Goal: Communication & Community: Answer question/provide support

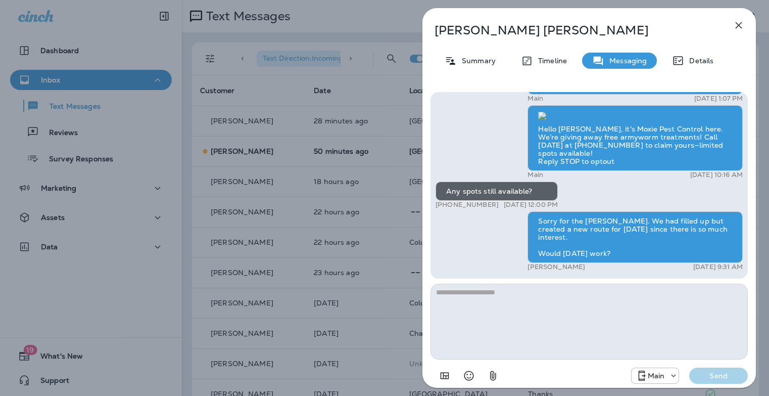
scroll to position [418, 0]
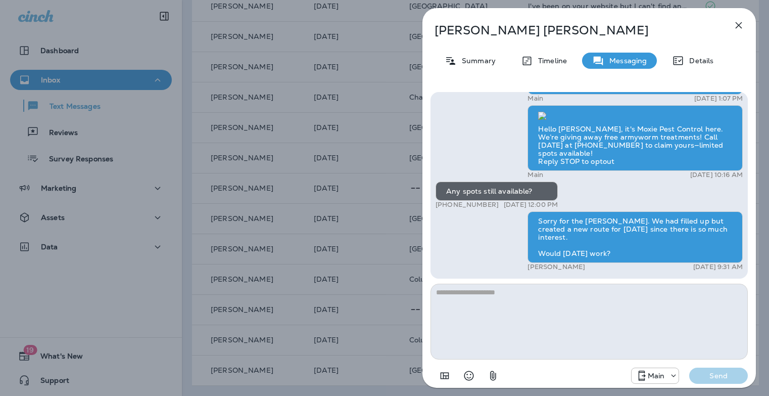
drag, startPoint x: 736, startPoint y: 26, endPoint x: 729, endPoint y: 26, distance: 7.1
click at [736, 26] on icon "button" at bounding box center [738, 25] width 12 height 12
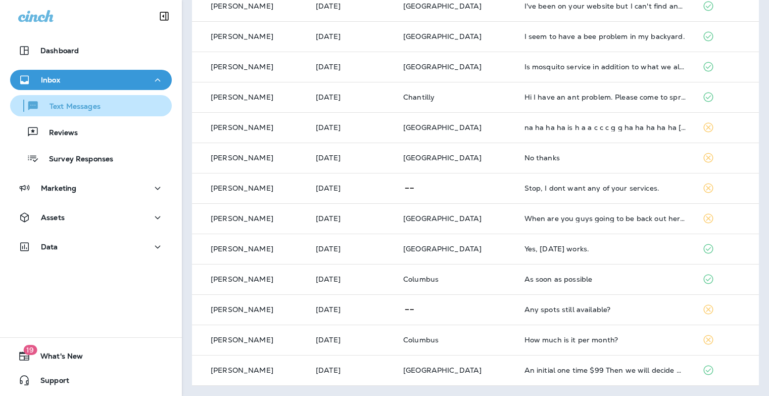
click at [69, 108] on p "Text Messages" at bounding box center [69, 107] width 61 height 10
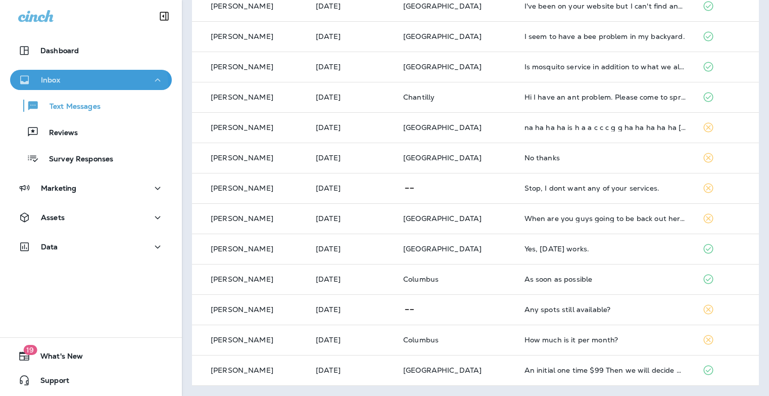
click at [58, 87] on button "Inbox" at bounding box center [91, 80] width 162 height 20
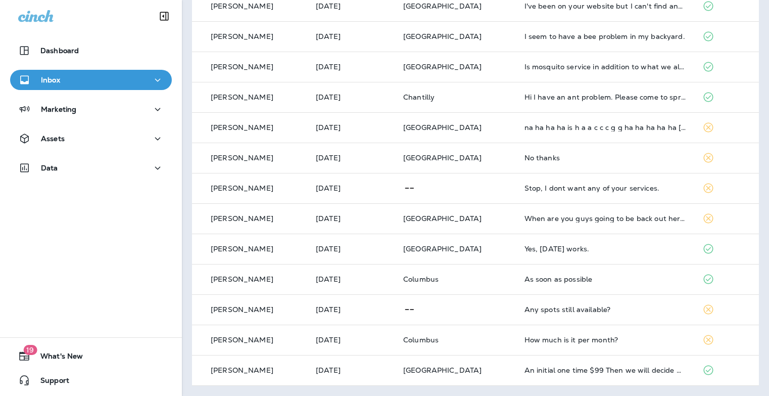
click at [76, 78] on div "Inbox" at bounding box center [90, 80] width 145 height 13
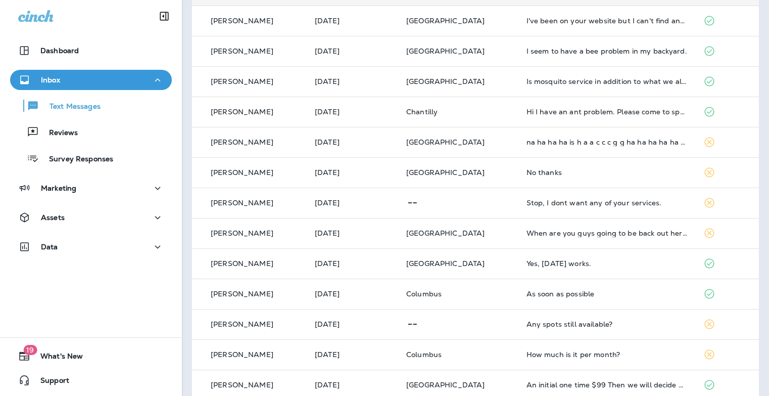
scroll to position [448, 0]
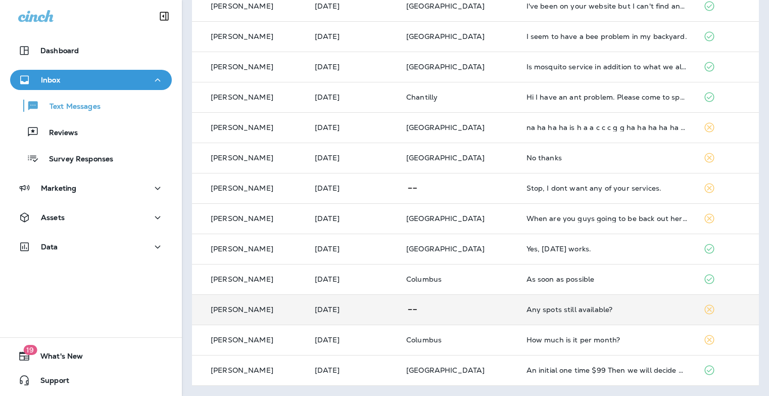
click at [546, 311] on div "Any spots still available?" at bounding box center [606, 309] width 161 height 8
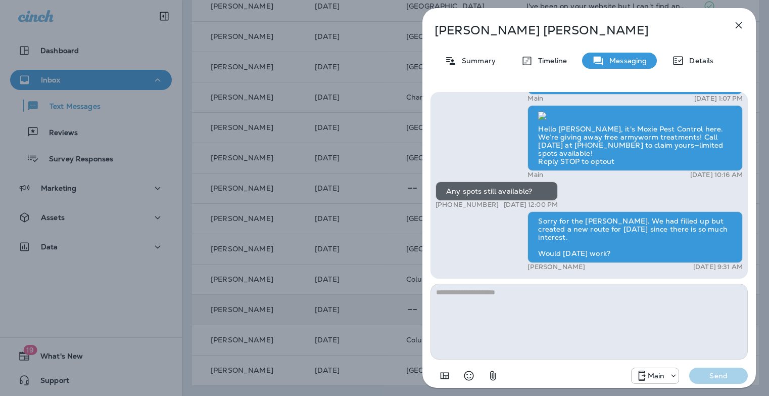
click at [348, 215] on div "[PERSON_NAME] Summary Timeline Messaging Details Hi, [PERSON_NAME] , this is [P…" at bounding box center [384, 198] width 769 height 396
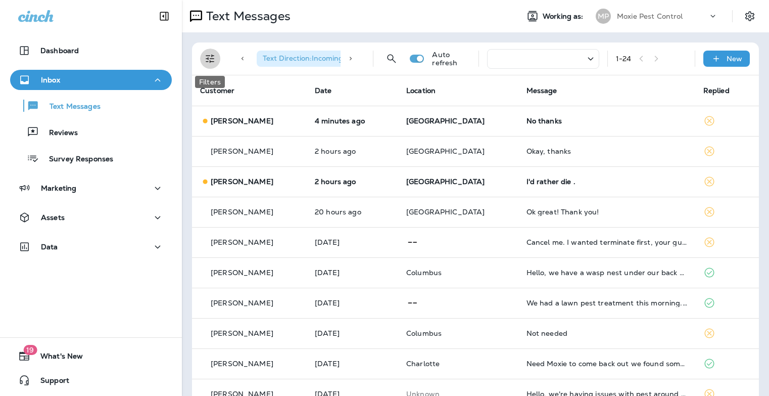
click at [210, 63] on icon "Filters" at bounding box center [210, 59] width 12 height 12
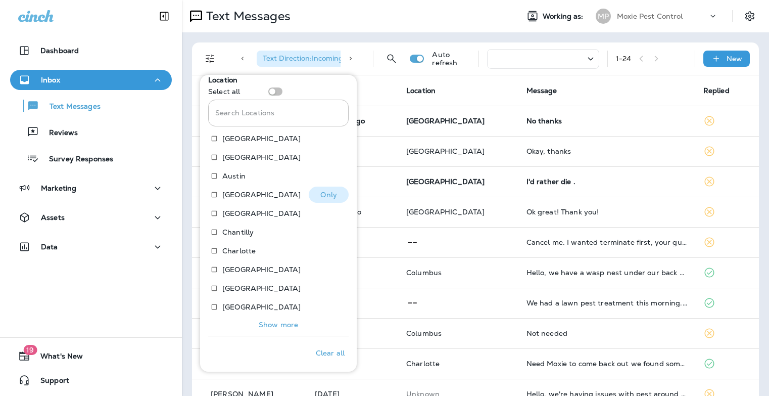
scroll to position [204, 0]
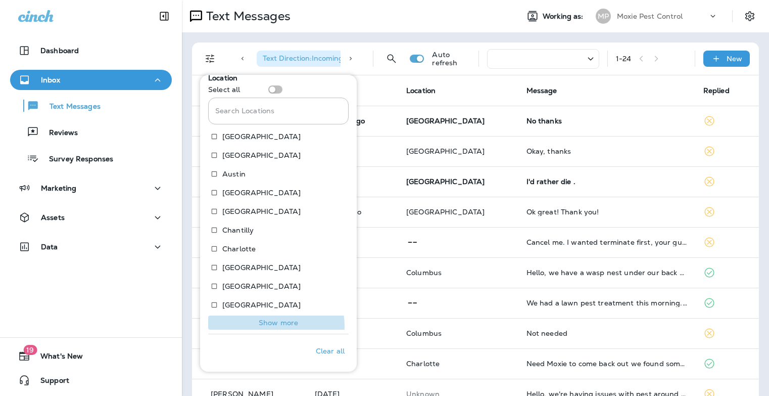
click at [271, 326] on p "Show more" at bounding box center [278, 322] width 39 height 8
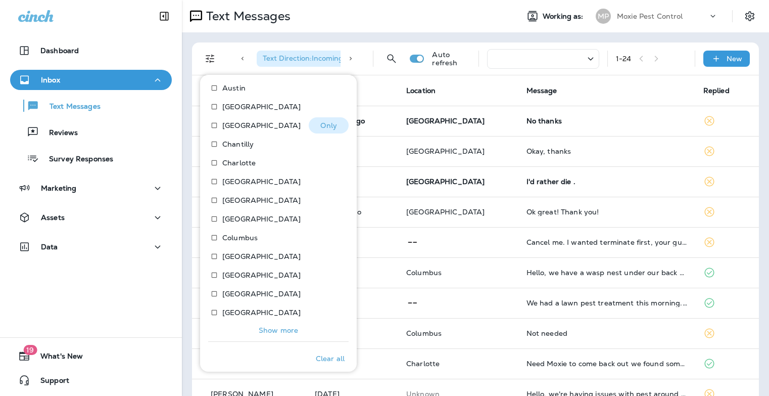
scroll to position [298, 0]
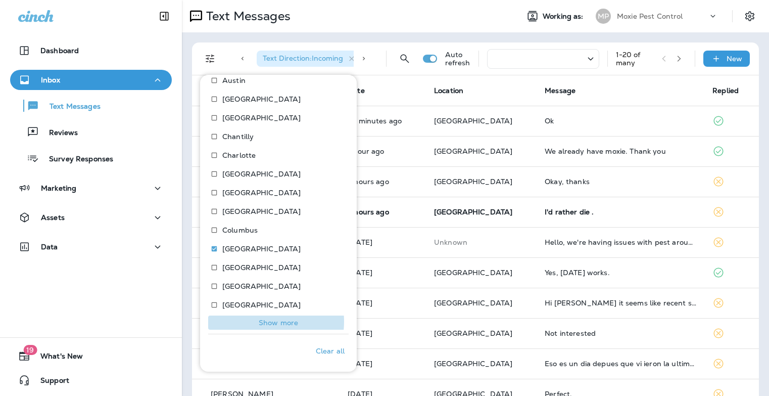
click at [263, 321] on p "Show more" at bounding box center [278, 322] width 39 height 8
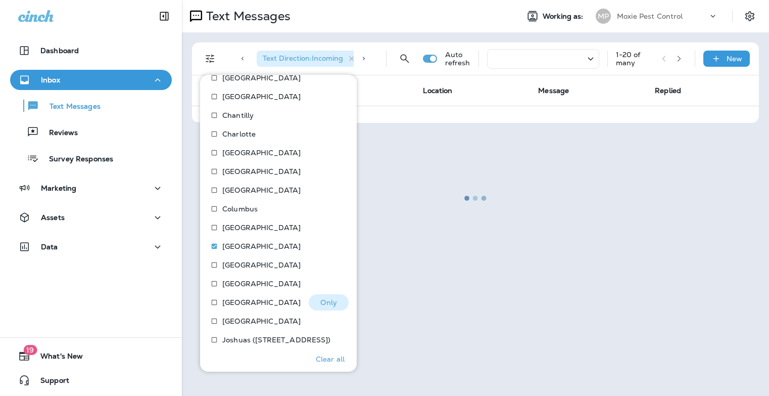
scroll to position [328, 0]
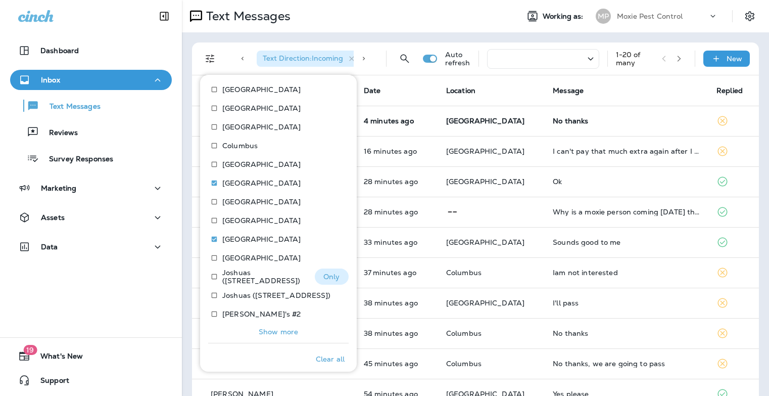
scroll to position [391, 0]
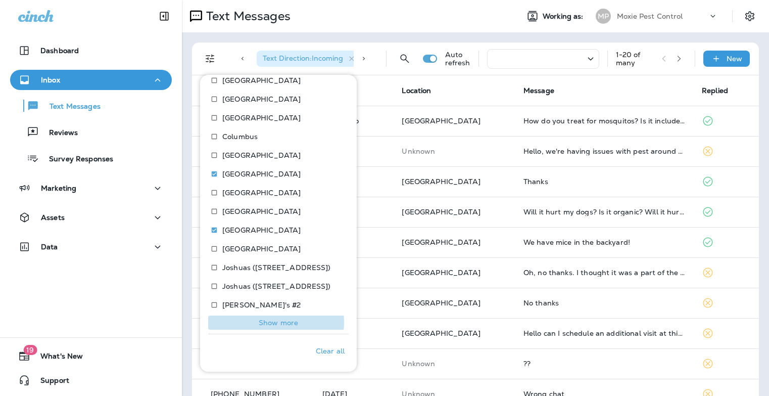
click at [272, 322] on p "Show more" at bounding box center [278, 322] width 39 height 8
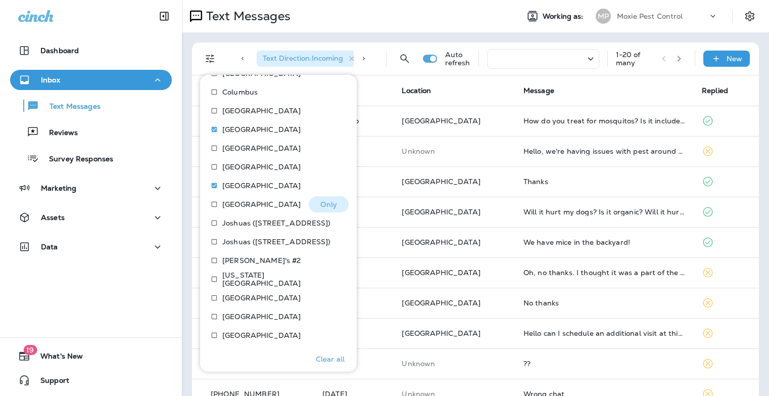
scroll to position [484, 0]
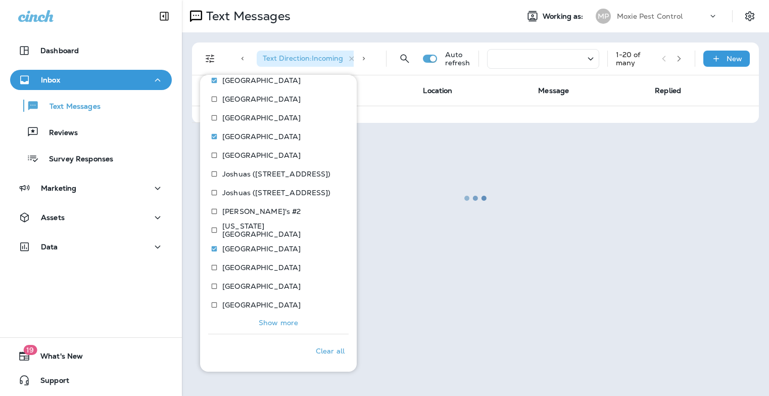
click at [272, 327] on button "Show more" at bounding box center [278, 322] width 140 height 14
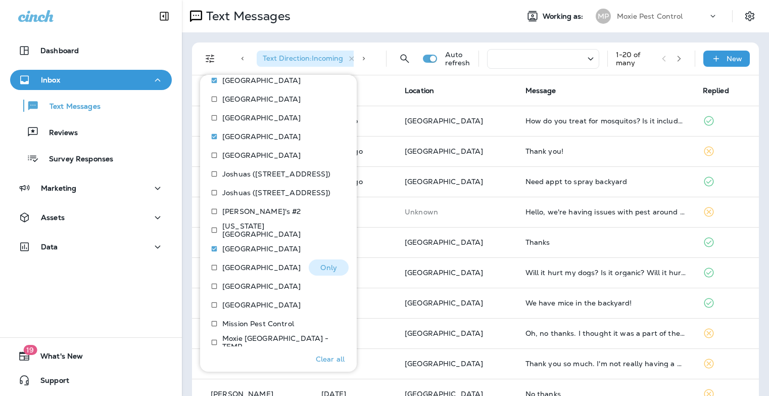
scroll to position [578, 0]
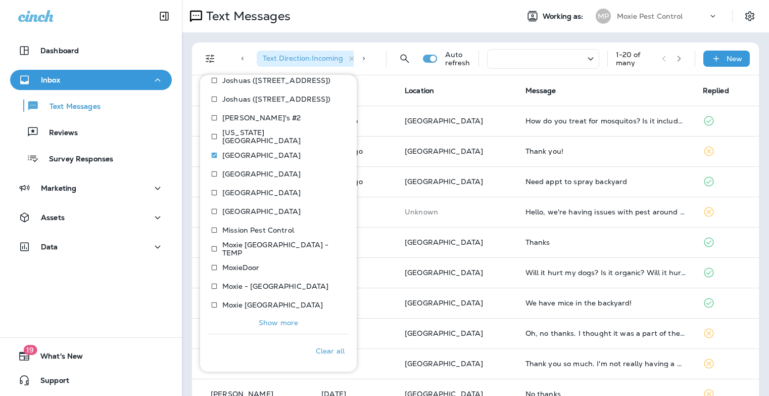
click at [273, 320] on p "Show more" at bounding box center [278, 322] width 39 height 8
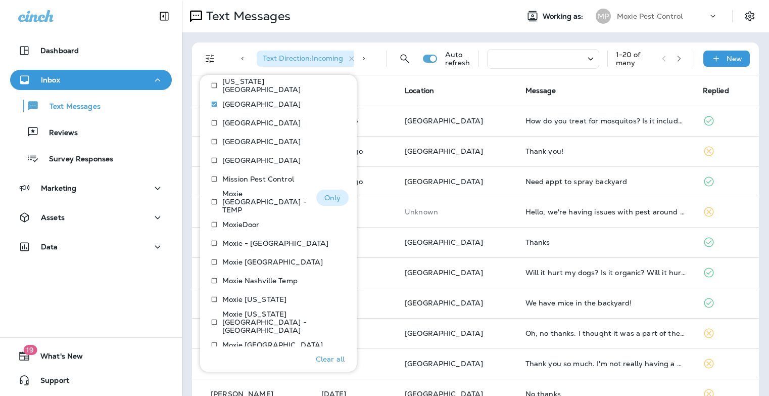
scroll to position [671, 0]
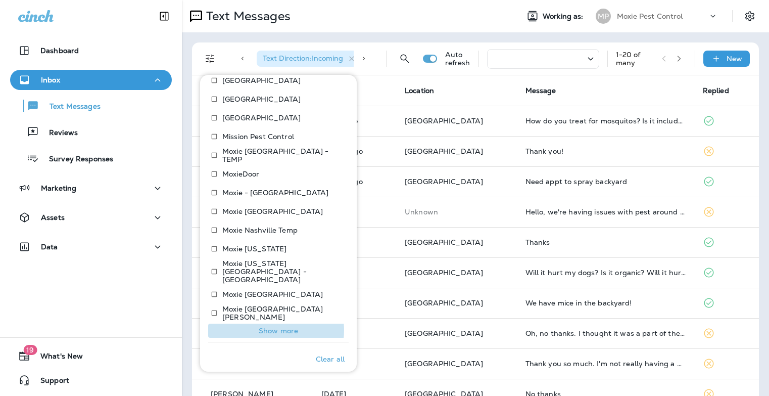
click at [270, 326] on p "Show more" at bounding box center [278, 330] width 39 height 8
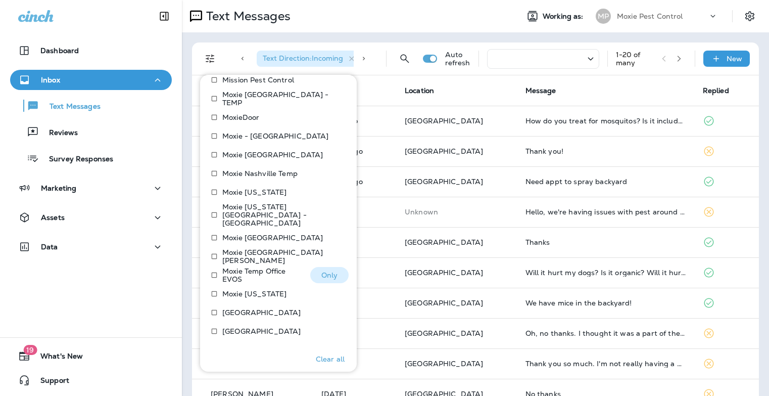
scroll to position [765, 0]
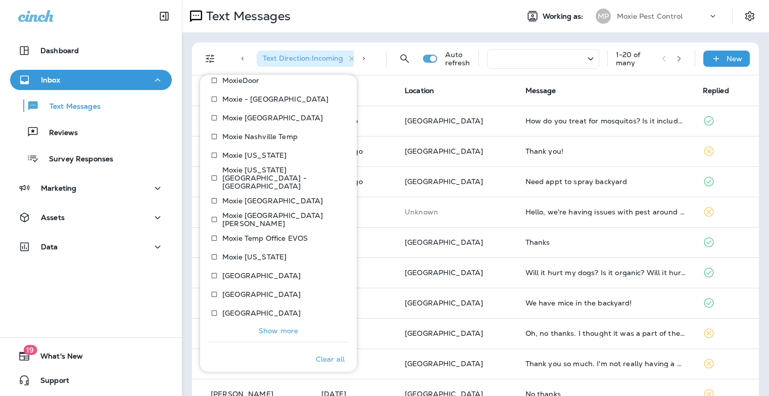
click at [265, 326] on p "Show more" at bounding box center [278, 330] width 39 height 8
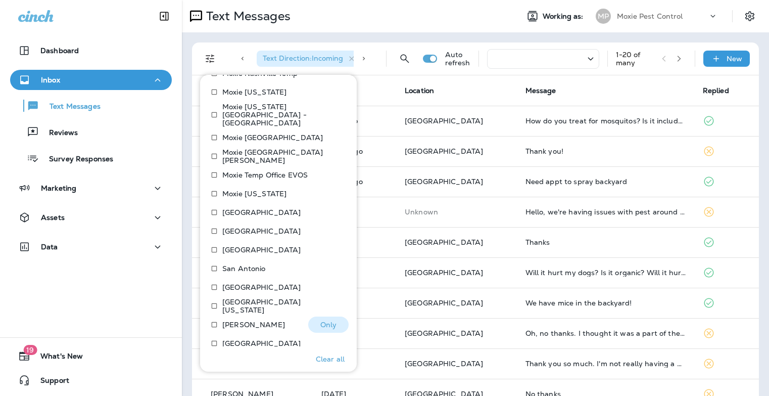
scroll to position [858, 0]
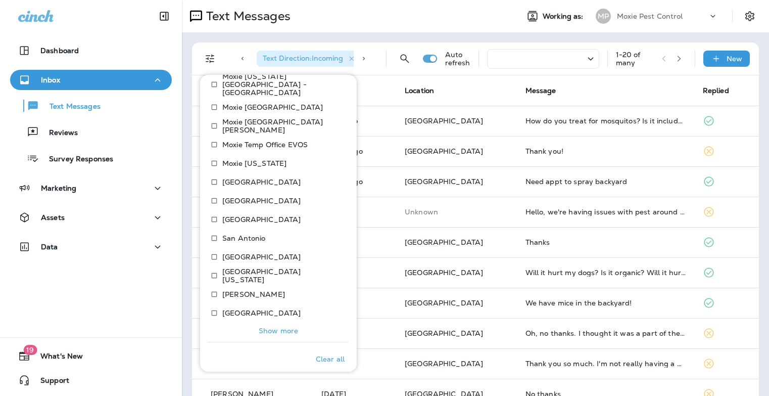
click at [263, 326] on p "Show more" at bounding box center [278, 330] width 39 height 8
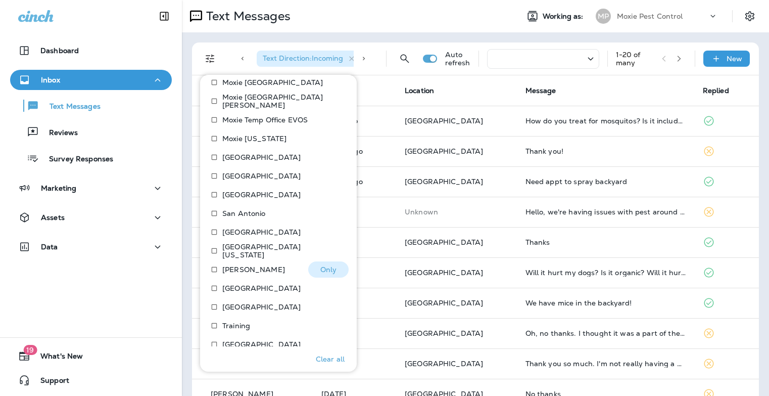
scroll to position [900, 0]
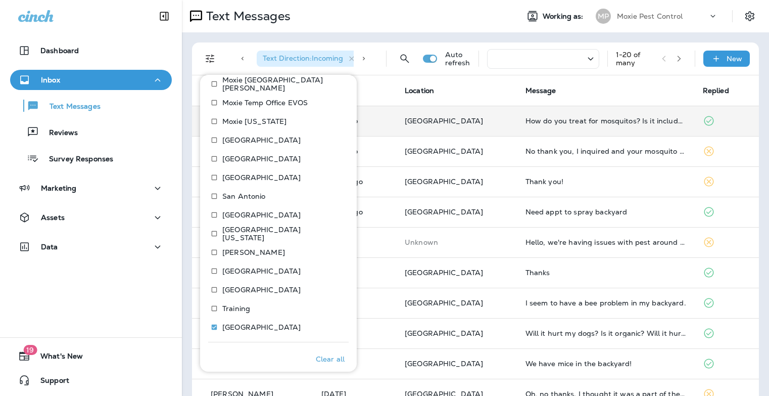
click at [599, 130] on td "How do you treat for mosquitos? Is it included in my quarterly maintenance prog…" at bounding box center [605, 121] width 177 height 30
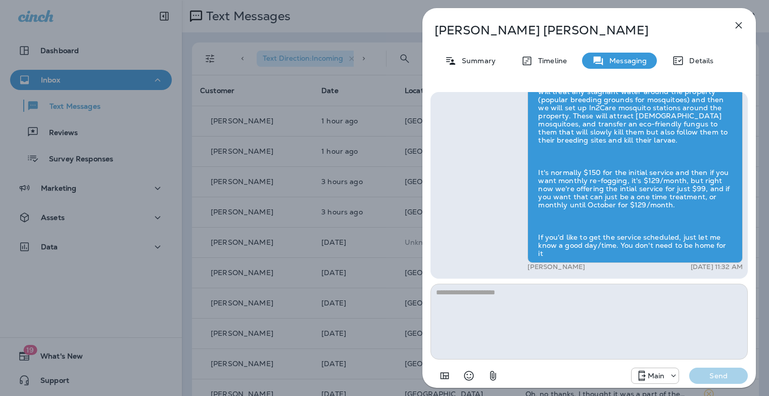
click at [738, 31] on icon "button" at bounding box center [738, 25] width 12 height 12
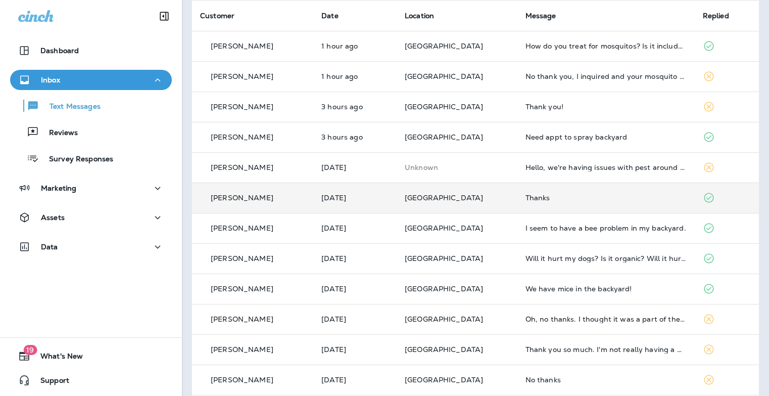
scroll to position [81, 0]
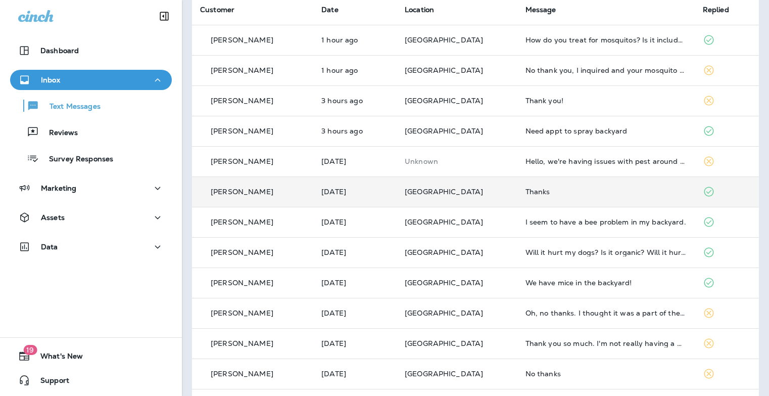
click at [567, 200] on td "Thanks" at bounding box center [605, 191] width 177 height 30
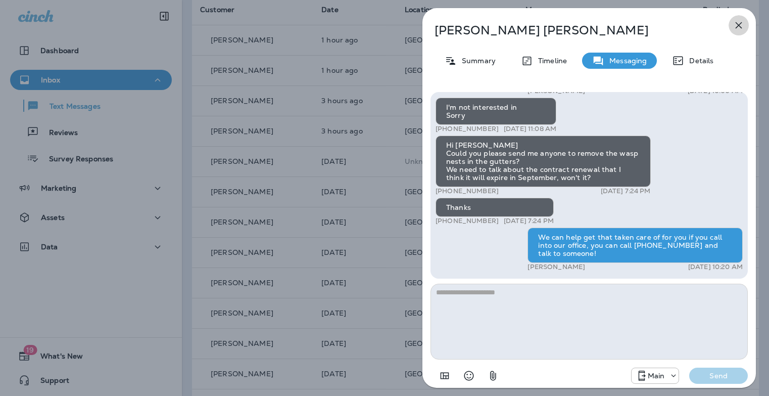
click at [730, 28] on button "button" at bounding box center [738, 25] width 20 height 20
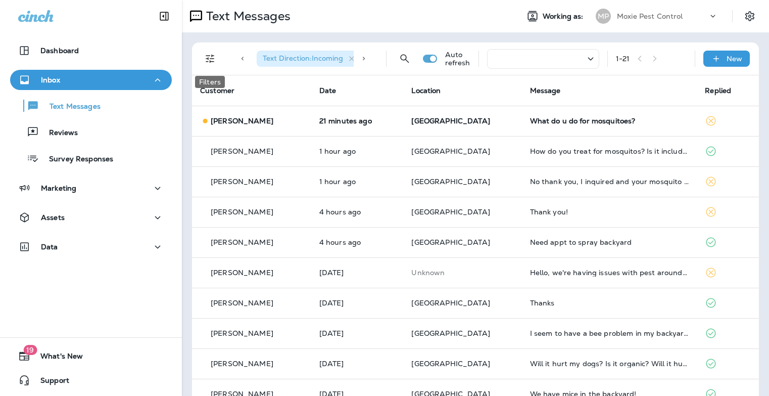
click at [211, 58] on icon "Filters" at bounding box center [210, 59] width 12 height 12
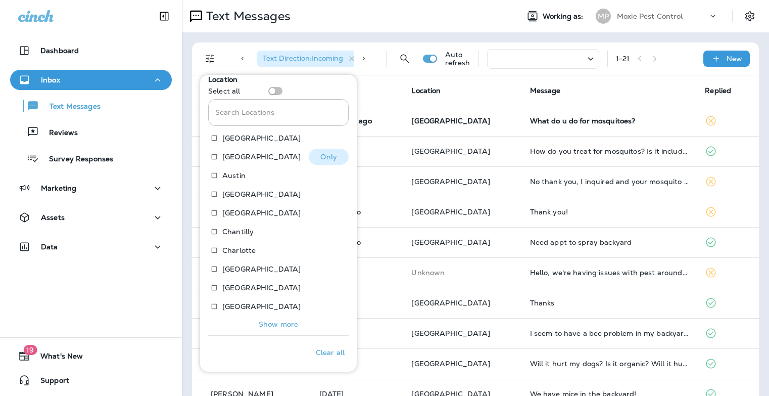
scroll to position [204, 0]
click at [267, 323] on p "Show more" at bounding box center [278, 322] width 39 height 8
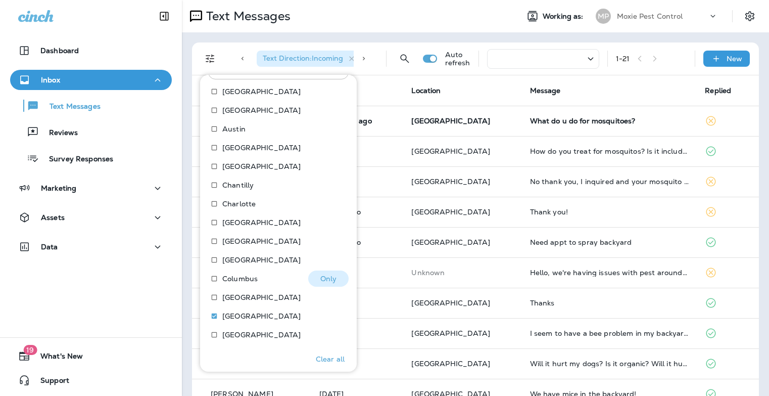
scroll to position [298, 0]
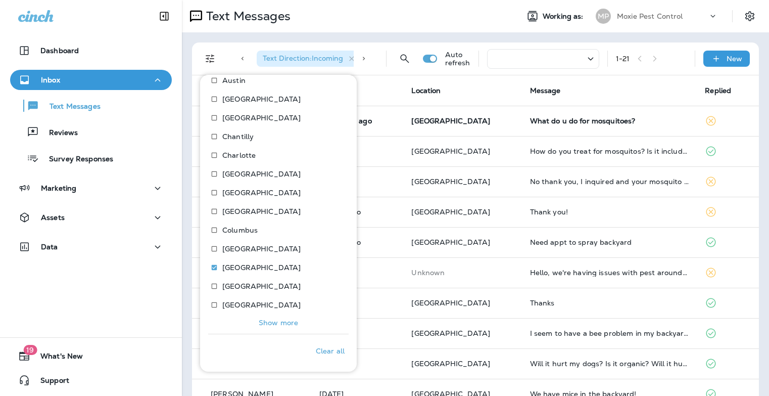
click at [263, 321] on p "Show more" at bounding box center [278, 322] width 39 height 8
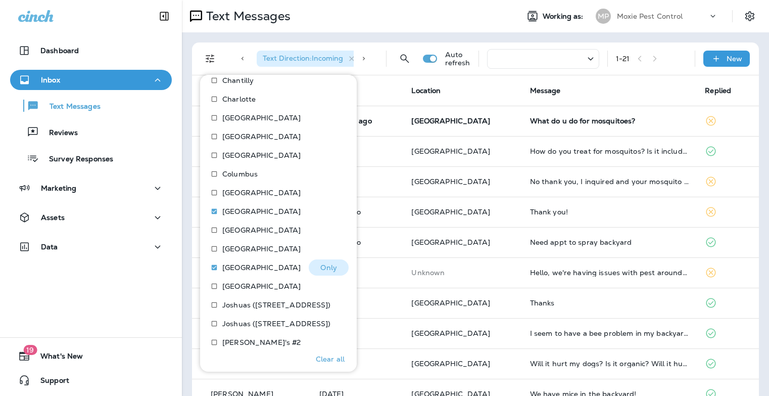
scroll to position [391, 0]
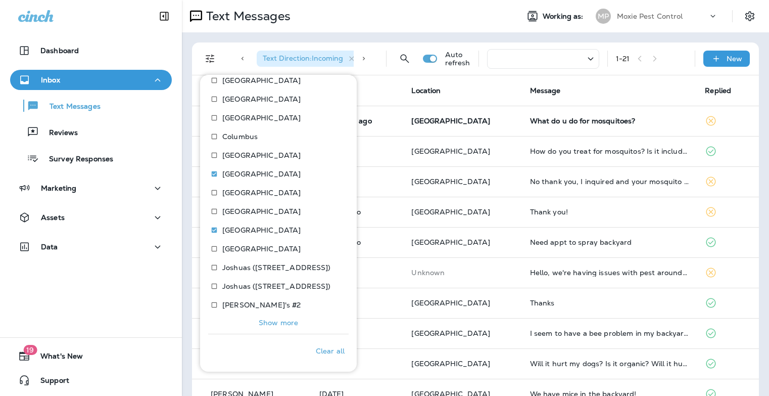
click at [278, 318] on p "Show more" at bounding box center [278, 322] width 39 height 8
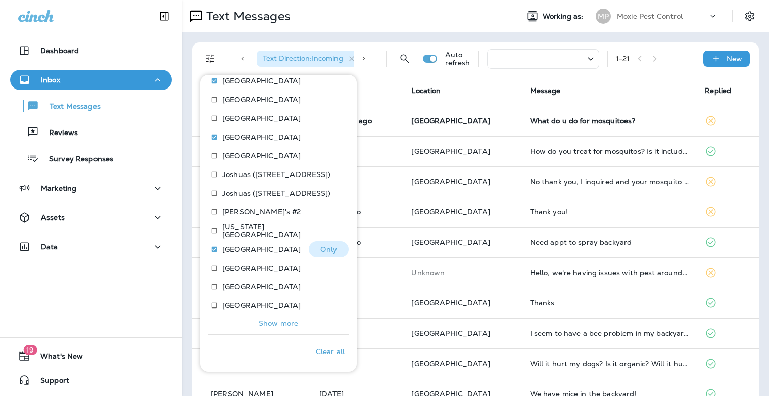
scroll to position [484, 0]
click at [282, 321] on p "Show more" at bounding box center [278, 322] width 39 height 8
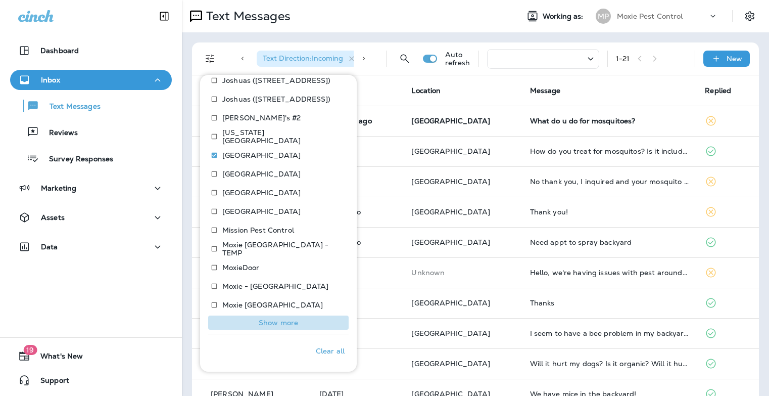
click at [282, 321] on p "Show more" at bounding box center [278, 322] width 39 height 8
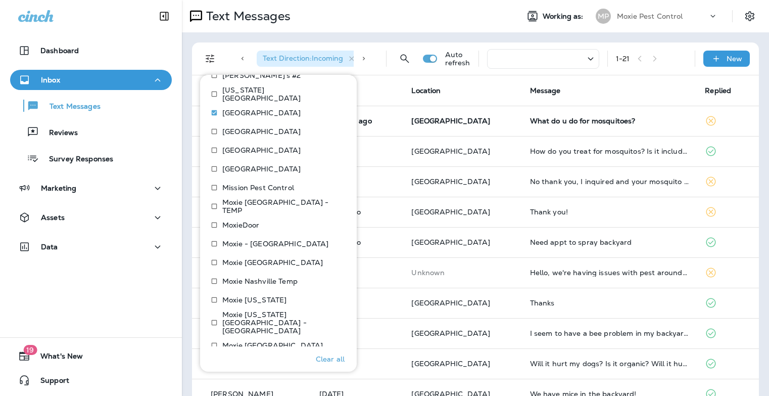
scroll to position [671, 0]
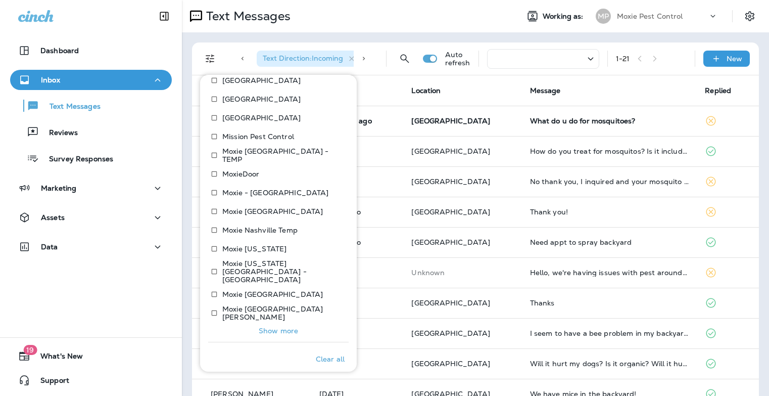
click at [275, 326] on p "Show more" at bounding box center [278, 330] width 39 height 8
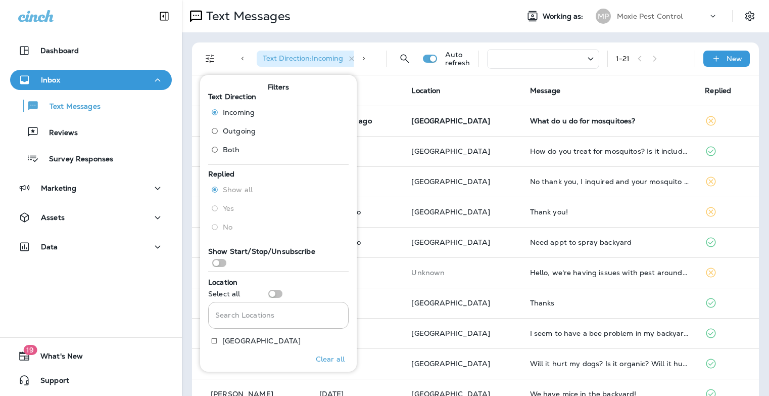
scroll to position [349, 0]
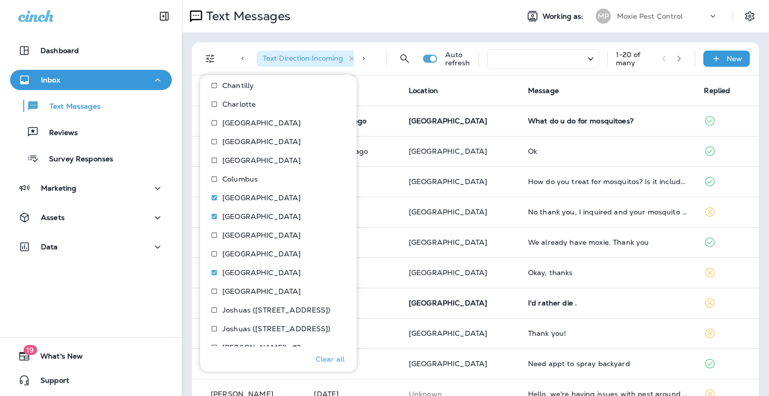
click at [645, 85] on th "Message" at bounding box center [608, 90] width 176 height 30
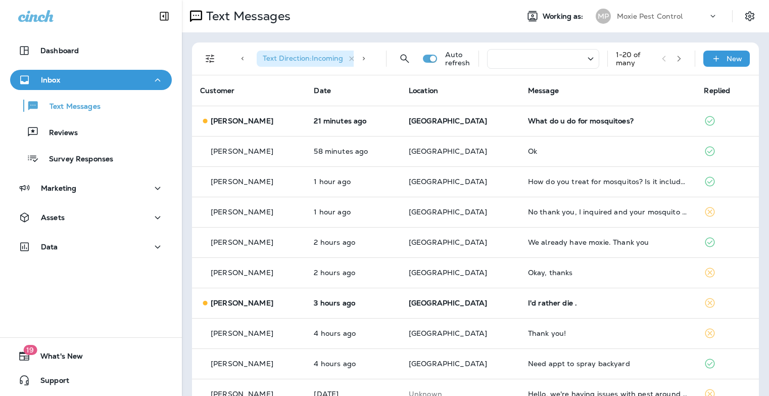
click at [675, 58] on icon "button" at bounding box center [678, 58] width 7 height 7
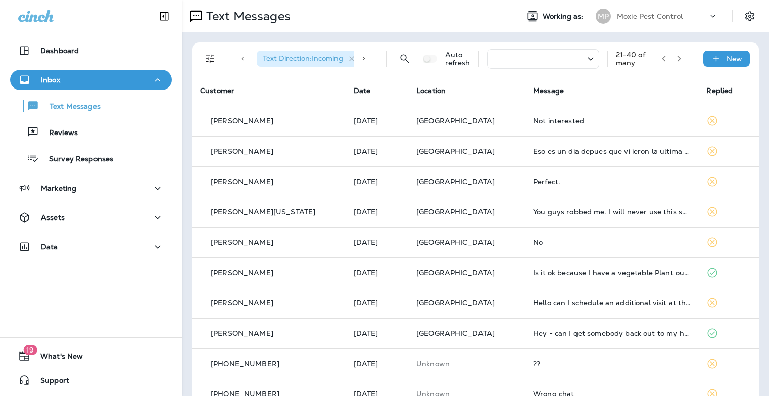
click at [656, 63] on button "button" at bounding box center [663, 58] width 15 height 15
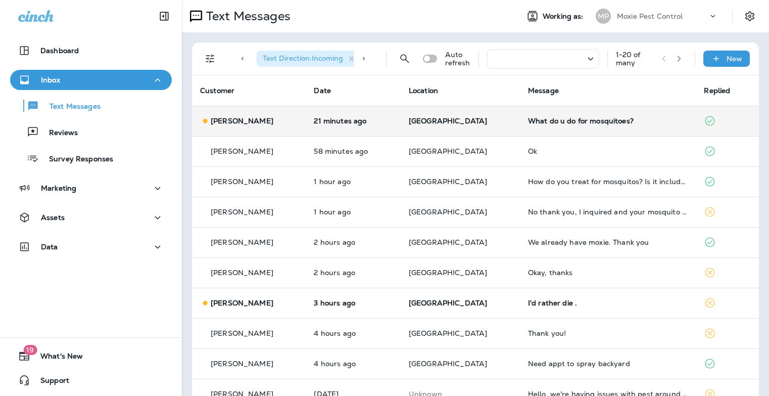
click at [561, 123] on div "What do u do for mosquitoes?" at bounding box center [608, 121] width 160 height 8
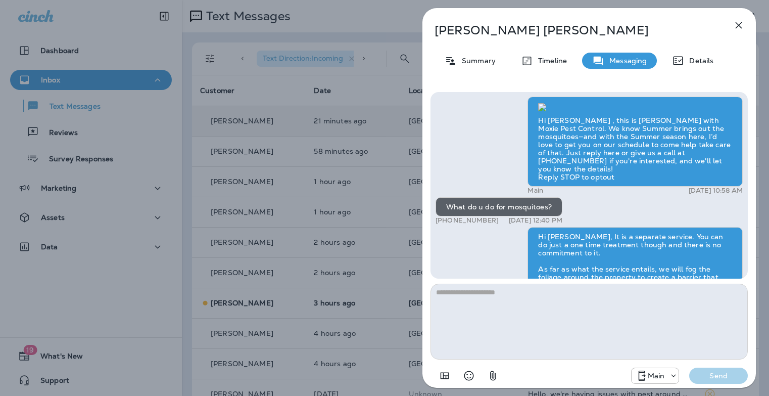
scroll to position [1, 0]
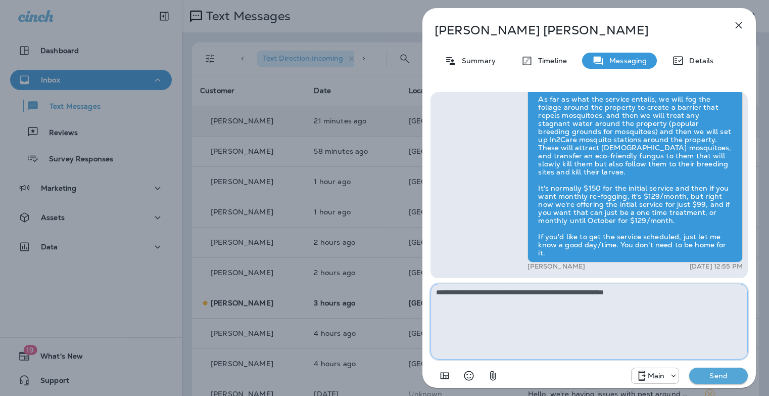
type textarea "**********"
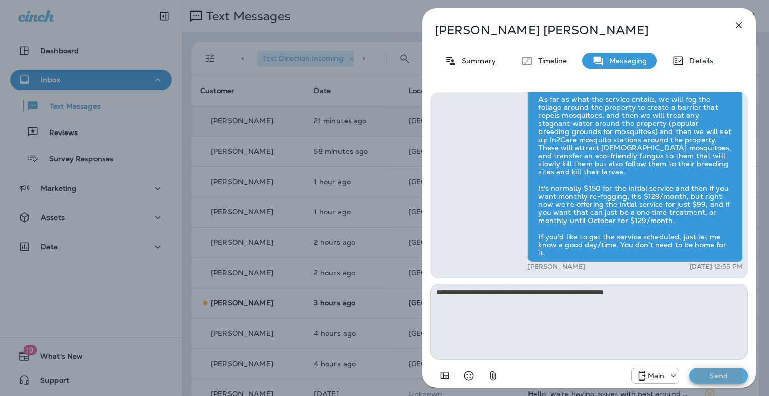
click at [689, 367] on button "Send" at bounding box center [718, 375] width 59 height 16
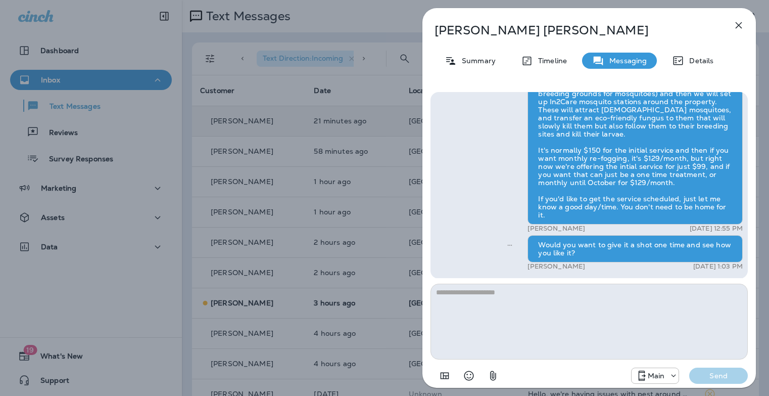
click at [380, 232] on div "[PERSON_NAME] Summary Timeline Messaging Details Hi [PERSON_NAME] , this is [PE…" at bounding box center [384, 198] width 769 height 396
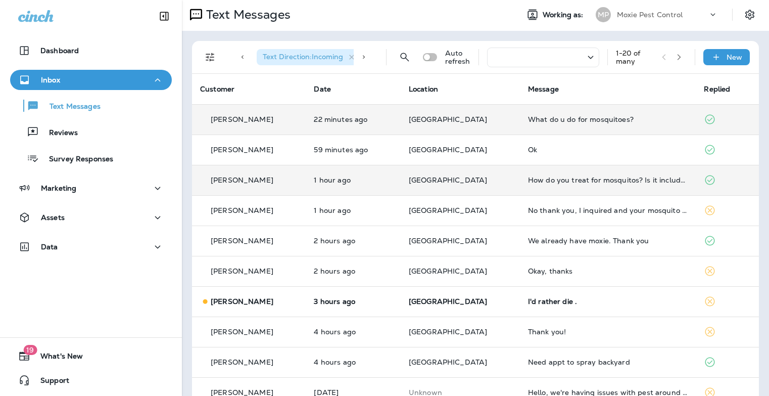
click at [589, 179] on div "How do you treat for mosquitos? Is it included in my quarterly maintenance prog…" at bounding box center [608, 180] width 160 height 8
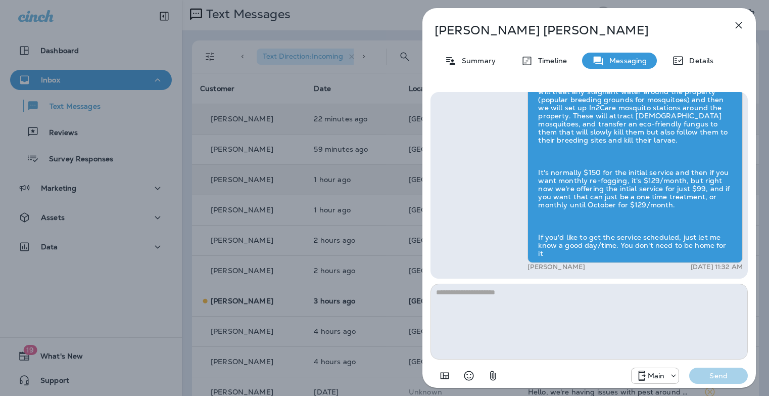
click at [403, 215] on div "[PERSON_NAME] Summary Timeline Messaging Details Hi [PERSON_NAME] , this is [PE…" at bounding box center [384, 198] width 769 height 396
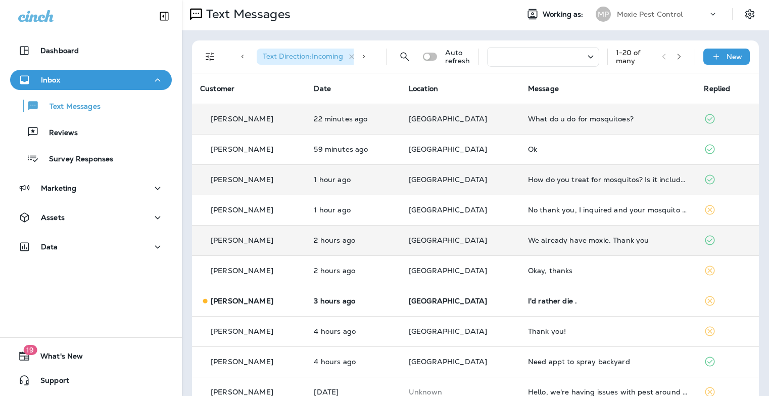
click at [551, 238] on div "We already have moxie. Thank you" at bounding box center [608, 240] width 160 height 8
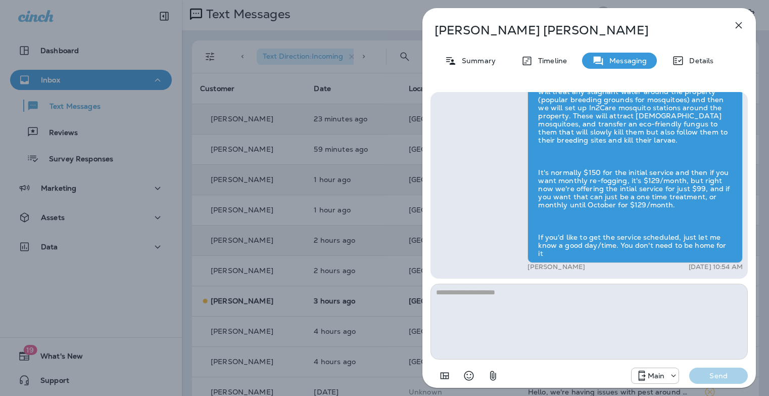
click at [261, 168] on div "[PERSON_NAME] Summary Timeline Messaging Details Prepare for the unpredictable …" at bounding box center [384, 198] width 769 height 396
